Goal: Task Accomplishment & Management: Use online tool/utility

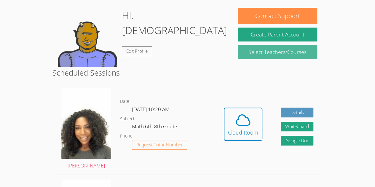
scroll to position [109, 0]
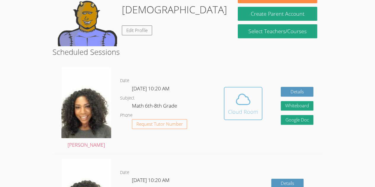
click at [240, 111] on div "Cloud Room" at bounding box center [243, 111] width 30 height 8
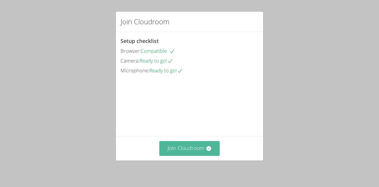
click at [190, 148] on button "Join Cloudroom" at bounding box center [189, 148] width 61 height 15
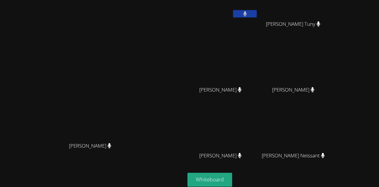
scroll to position [27, 0]
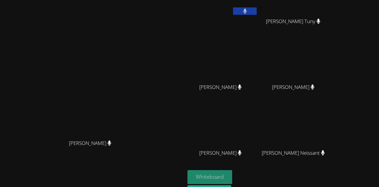
click at [232, 171] on button "Whiteboard" at bounding box center [209, 177] width 45 height 14
